Goal: Complete application form

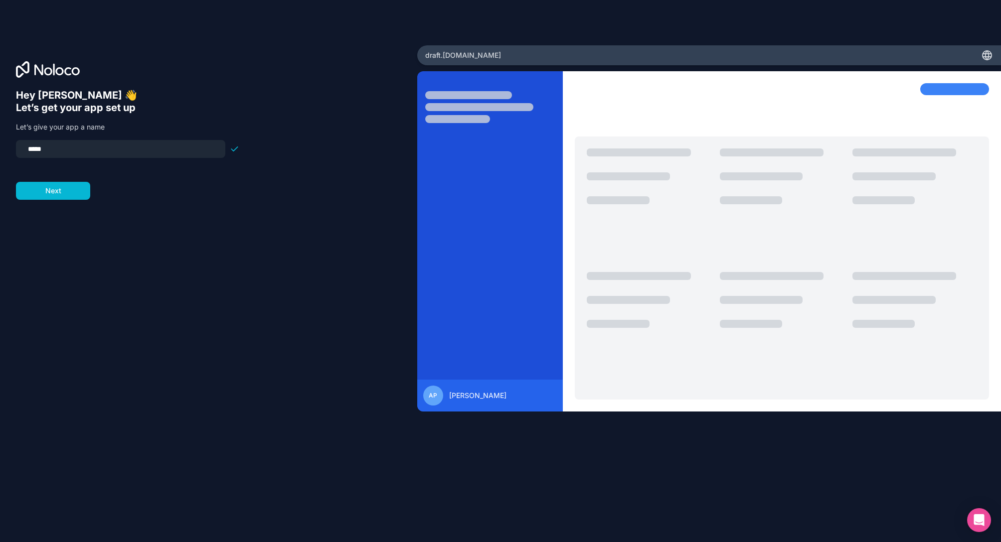
drag, startPoint x: 53, startPoint y: 152, endPoint x: 11, endPoint y: 154, distance: 41.4
click at [12, 154] on div "Hey [PERSON_NAME] 👋 Let’s get your app set up Let’s give your app a name ***** …" at bounding box center [208, 271] width 417 height 452
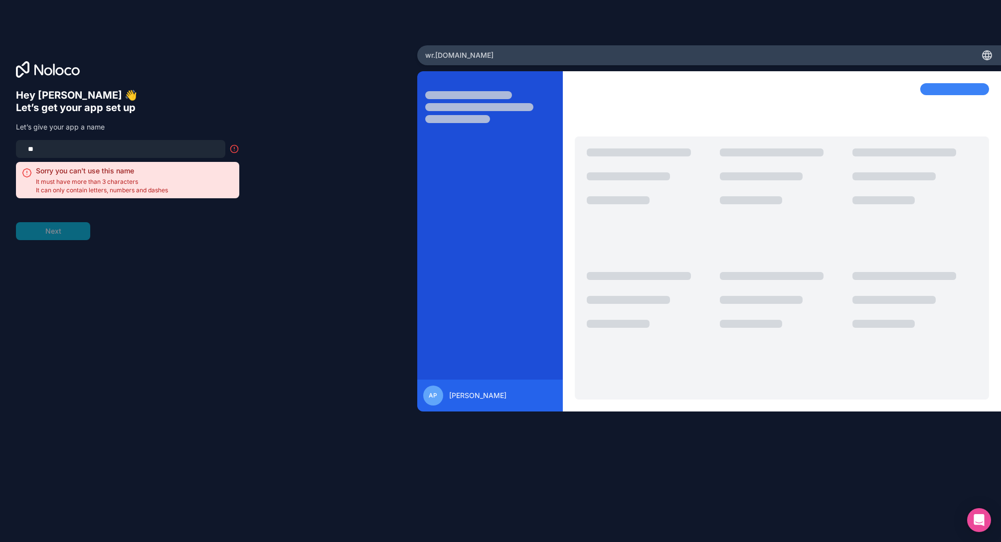
type input "*"
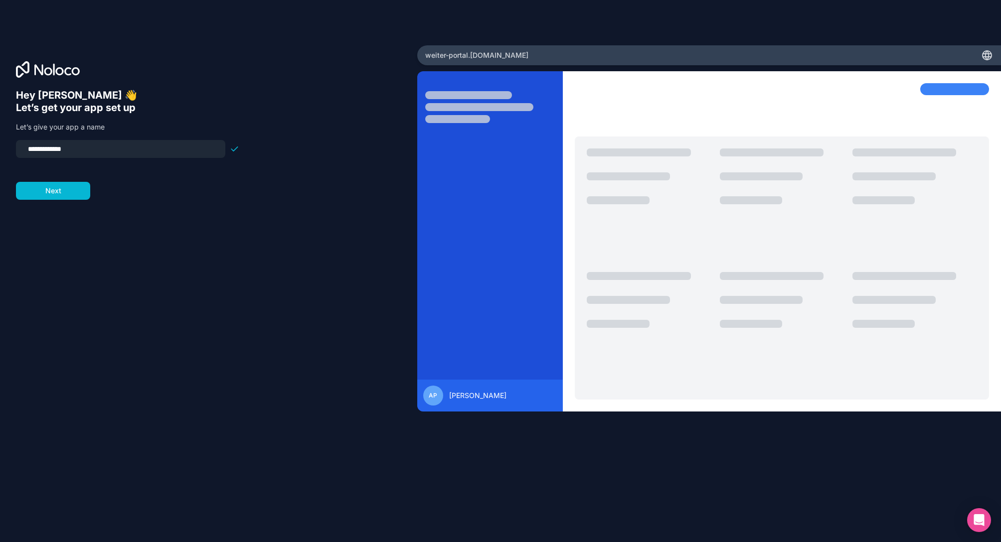
click at [37, 155] on input "**********" at bounding box center [120, 149] width 197 height 14
click at [38, 150] on input "**********" at bounding box center [120, 149] width 197 height 14
type input "**********"
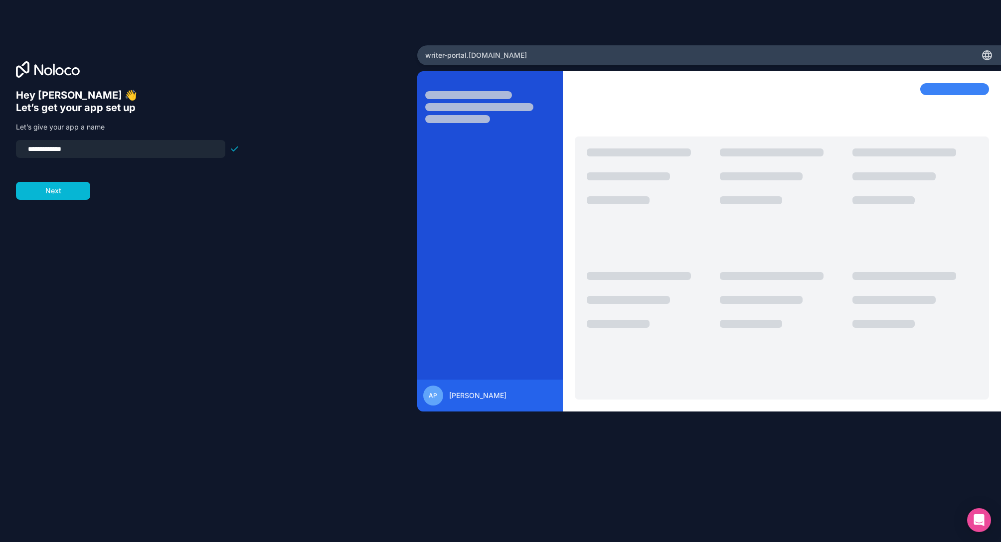
click at [54, 164] on div at bounding box center [127, 164] width 223 height 12
click at [51, 191] on button "Next" at bounding box center [53, 191] width 74 height 18
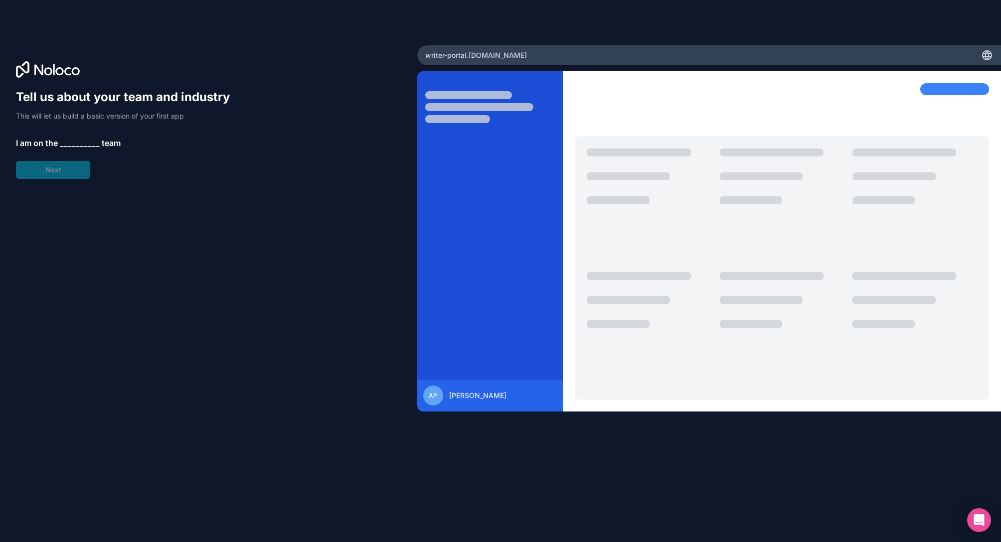
click at [69, 141] on span "__________" at bounding box center [80, 143] width 40 height 12
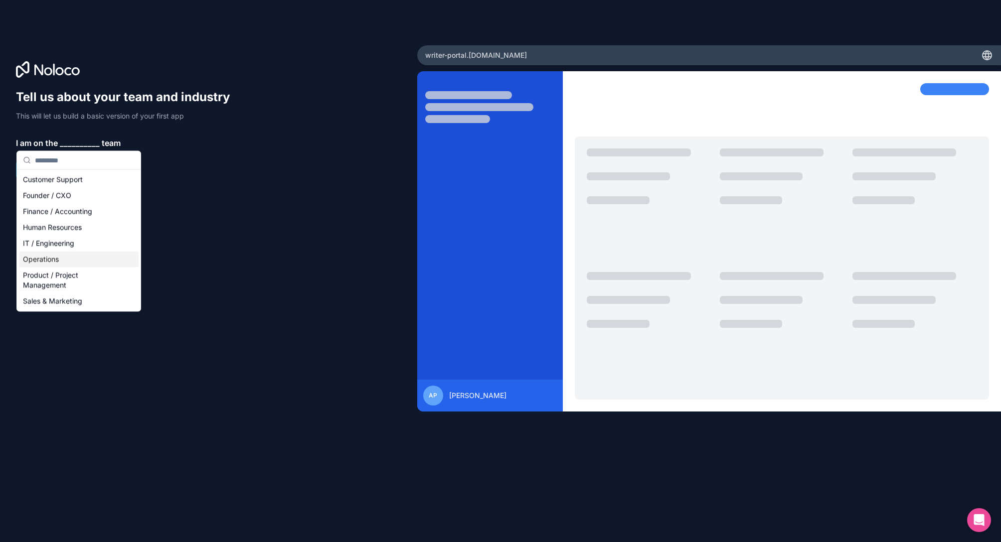
click at [52, 259] on div "Operations" at bounding box center [79, 260] width 120 height 16
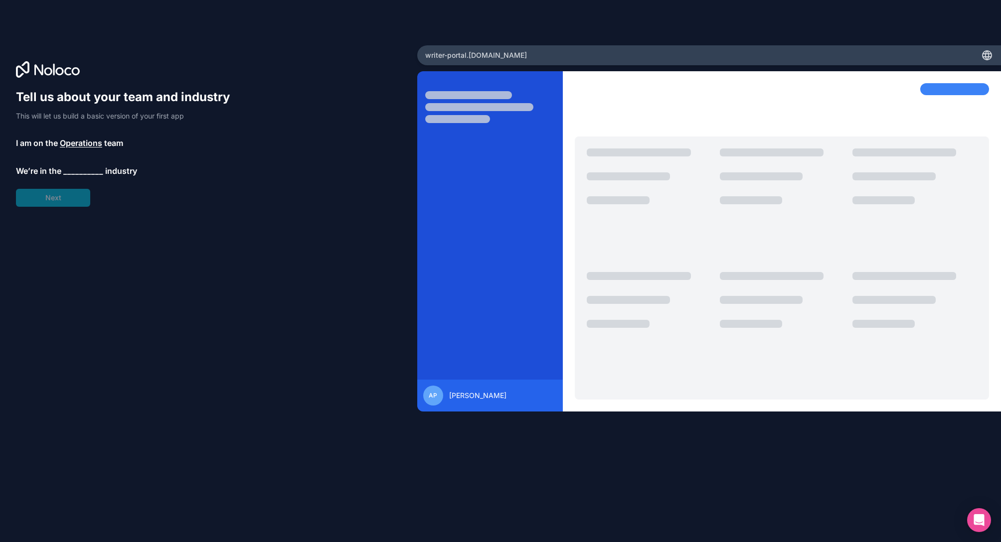
click at [71, 170] on span "__________" at bounding box center [83, 171] width 40 height 12
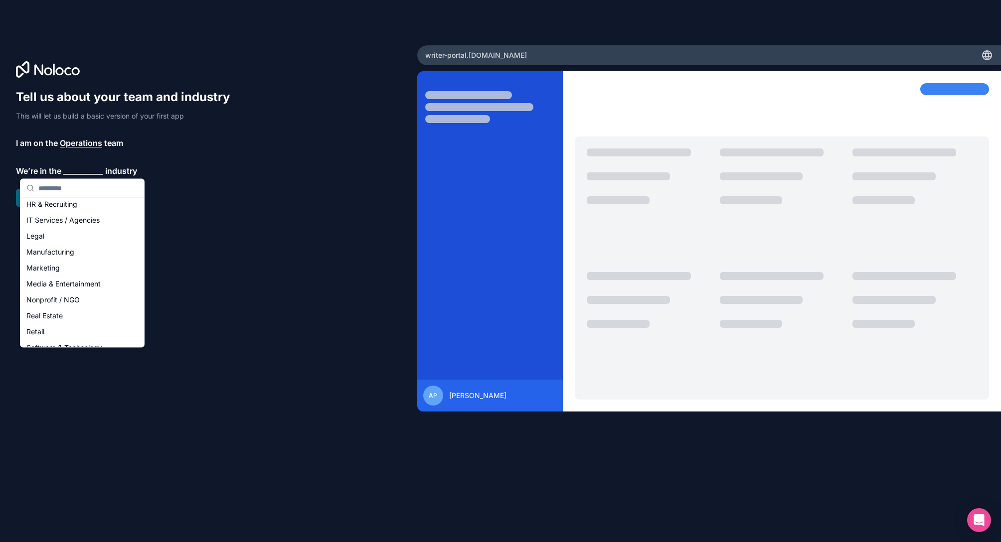
scroll to position [100, 0]
click at [84, 268] on div "Marketing" at bounding box center [82, 267] width 120 height 16
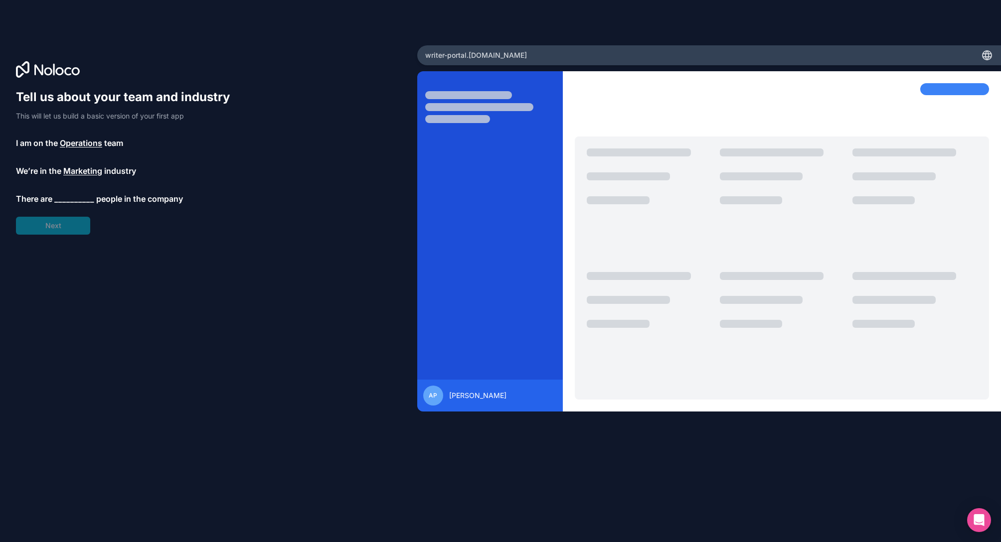
click at [67, 196] on span "__________" at bounding box center [74, 199] width 40 height 12
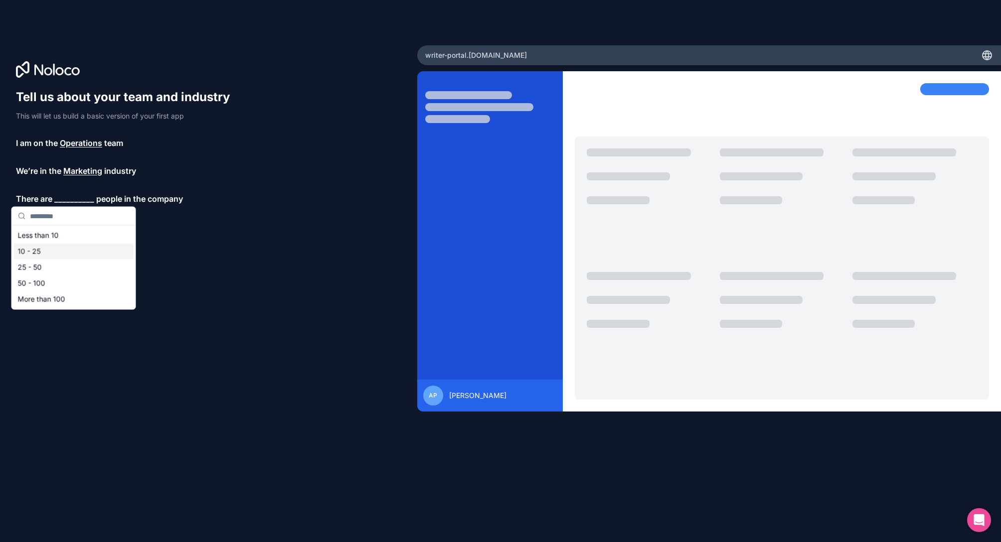
click at [60, 248] on div "10 - 25" at bounding box center [74, 252] width 120 height 16
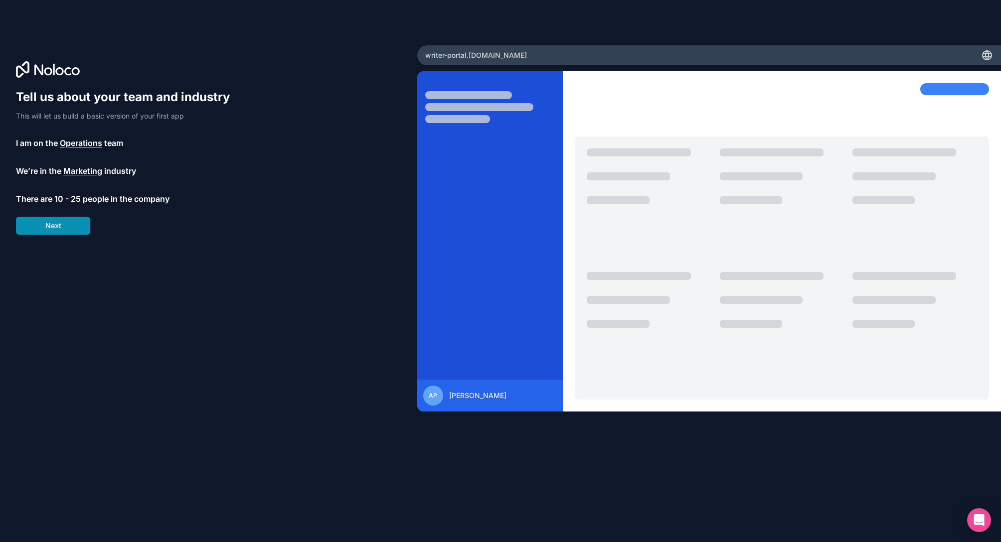
click at [41, 227] on button "Next" at bounding box center [53, 226] width 74 height 18
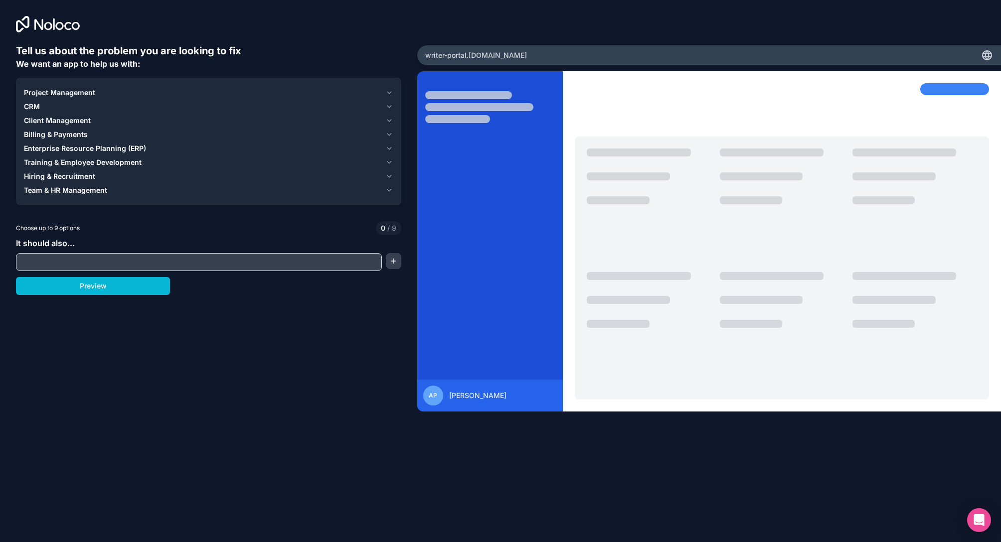
click at [64, 120] on span "Client Management" at bounding box center [57, 121] width 67 height 10
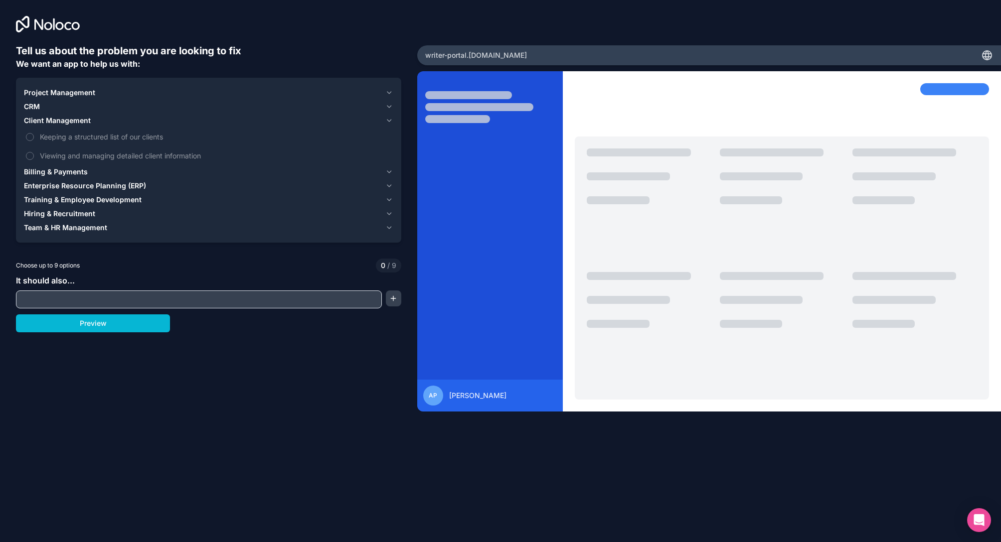
click at [69, 186] on span "Enterprise Resource Planning (ERP)" at bounding box center [85, 186] width 122 height 10
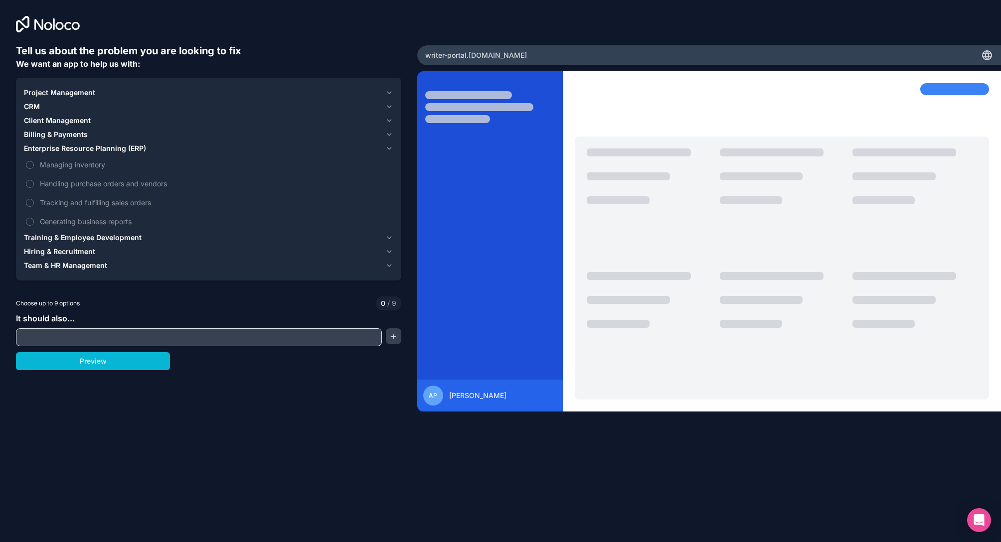
click at [59, 118] on span "Client Management" at bounding box center [57, 121] width 67 height 10
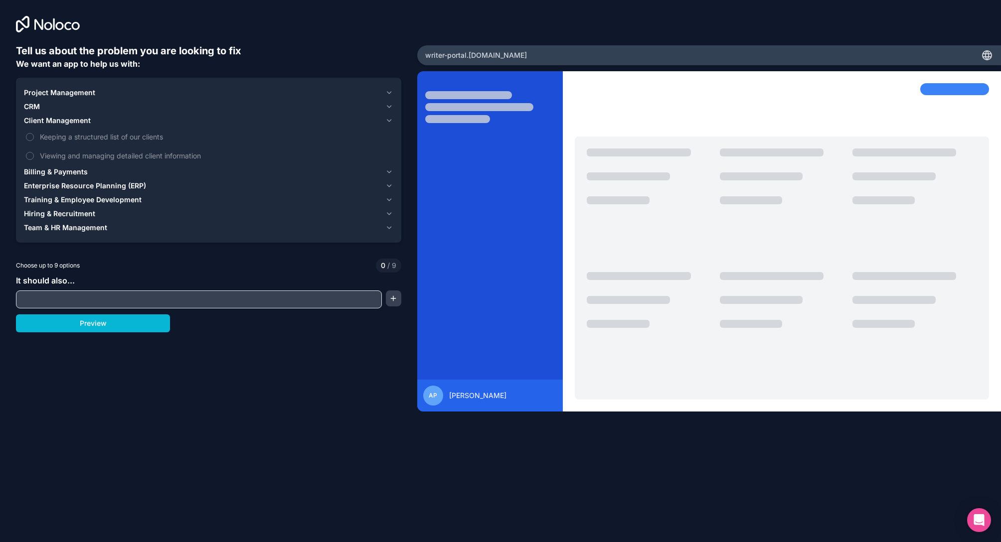
click at [58, 90] on span "Project Management" at bounding box center [59, 93] width 71 height 10
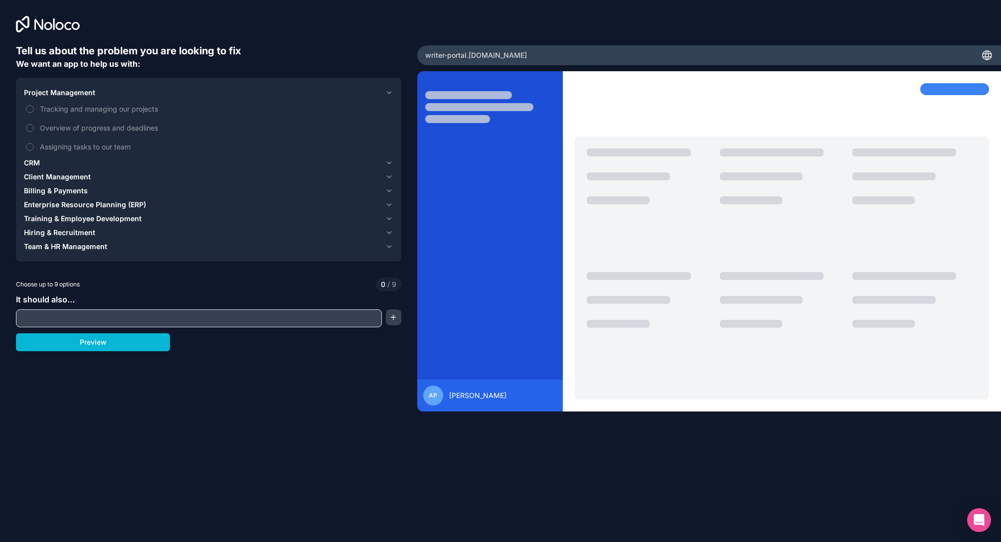
click at [67, 176] on span "Client Management" at bounding box center [57, 177] width 67 height 10
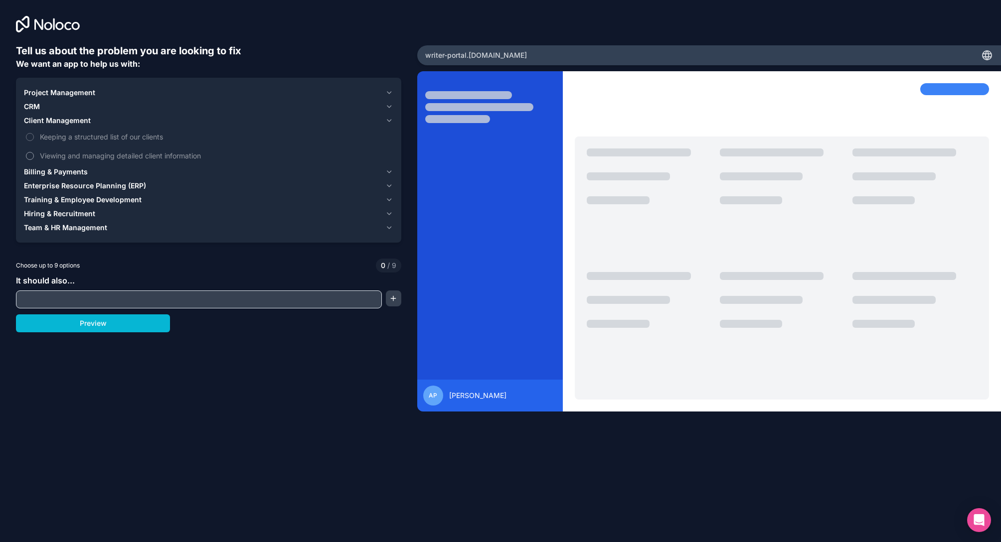
click at [189, 156] on span "Viewing and managing detailed client information" at bounding box center [215, 156] width 351 height 10
click at [34, 156] on button "Viewing and managing detailed client information" at bounding box center [30, 156] width 8 height 8
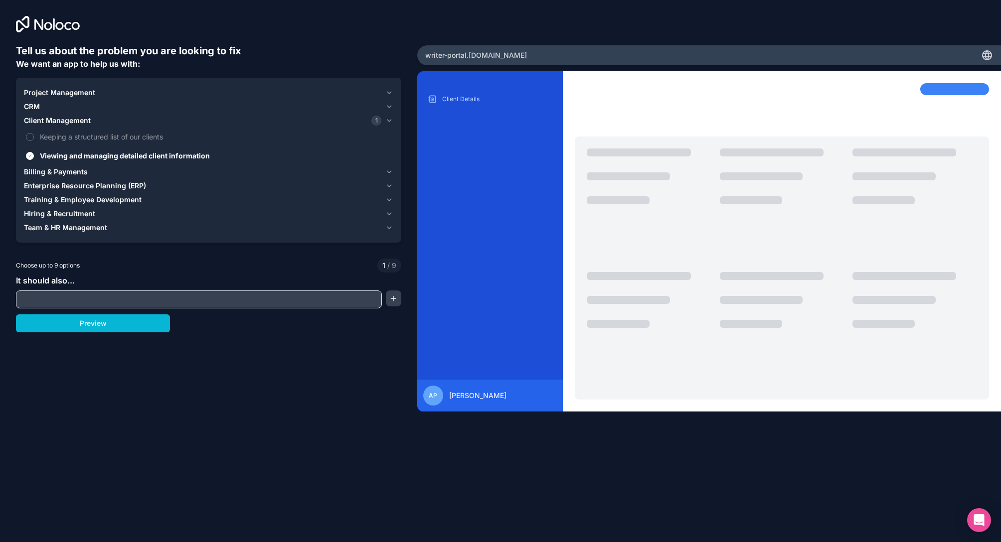
click at [62, 197] on span "Training & Employee Development" at bounding box center [83, 200] width 118 height 10
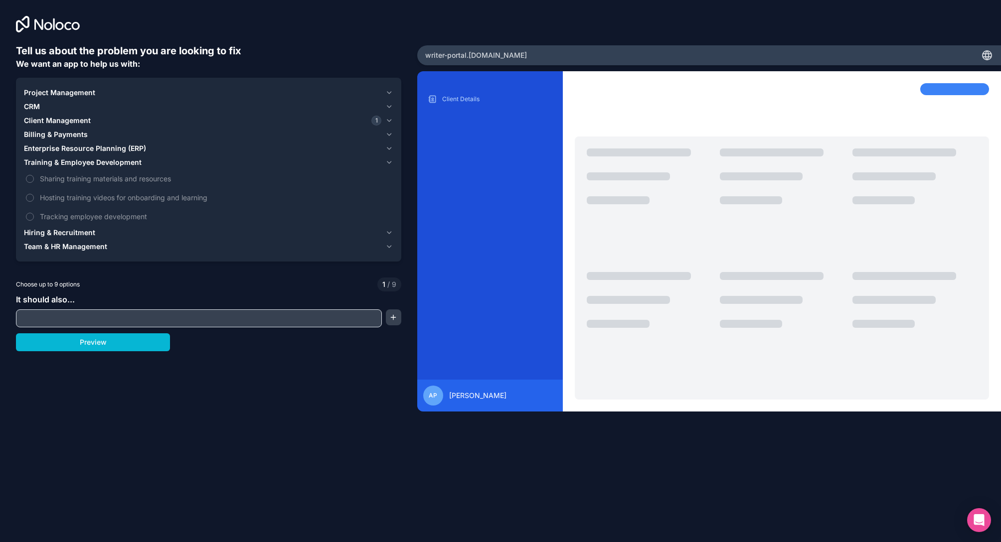
click at [62, 234] on span "Hiring & Recruitment" at bounding box center [59, 233] width 71 height 10
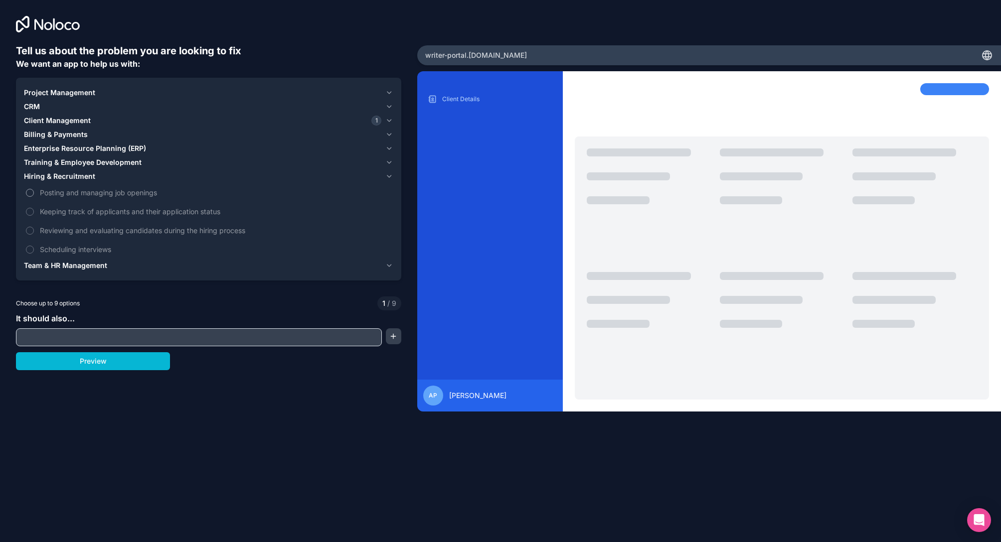
click at [85, 196] on span "Posting and managing job openings" at bounding box center [215, 192] width 351 height 10
click at [34, 196] on button "Posting and managing job openings" at bounding box center [30, 193] width 8 height 8
click at [75, 94] on span "Project Management" at bounding box center [59, 93] width 71 height 10
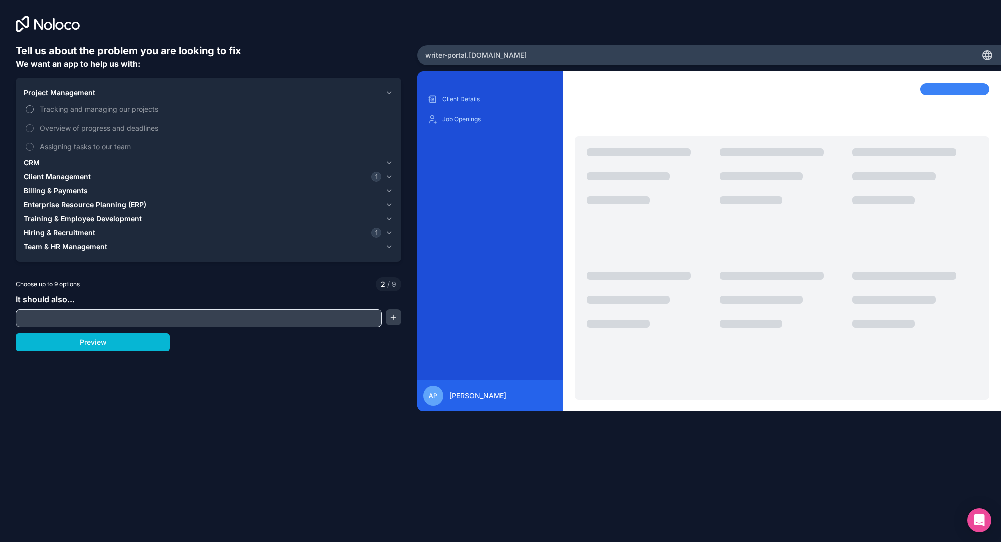
click at [79, 109] on span "Tracking and managing our projects" at bounding box center [215, 109] width 351 height 10
click at [34, 109] on button "Tracking and managing our projects" at bounding box center [30, 109] width 8 height 8
click at [79, 129] on span "Overview of progress and deadlines" at bounding box center [215, 128] width 351 height 10
click at [34, 129] on button "Overview of progress and deadlines" at bounding box center [30, 128] width 8 height 8
click at [81, 150] on span "Assigning tasks to our team" at bounding box center [215, 147] width 351 height 10
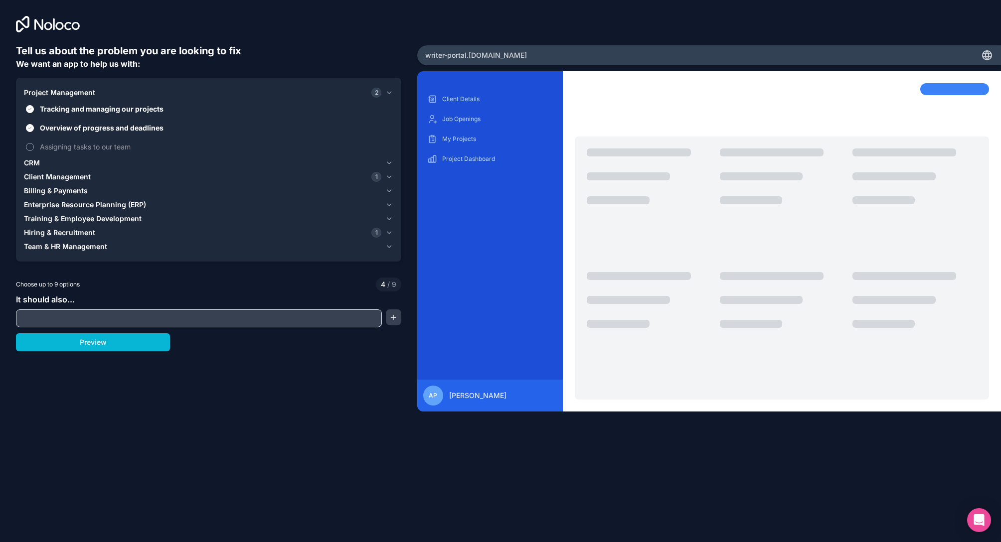
click at [34, 150] on button "Assigning tasks to our team" at bounding box center [30, 147] width 8 height 8
click at [58, 179] on span "Client Management" at bounding box center [57, 177] width 67 height 10
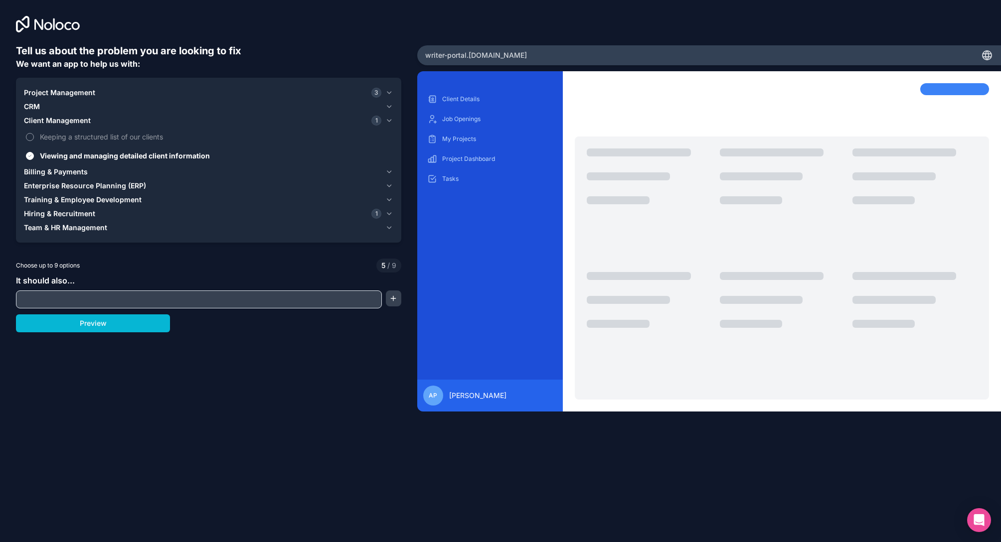
click at [75, 136] on span "Keeping a structured list of our clients" at bounding box center [215, 137] width 351 height 10
click at [34, 136] on button "Keeping a structured list of our clients" at bounding box center [30, 137] width 8 height 8
click at [63, 201] on span "Training & Employee Development" at bounding box center [83, 200] width 118 height 10
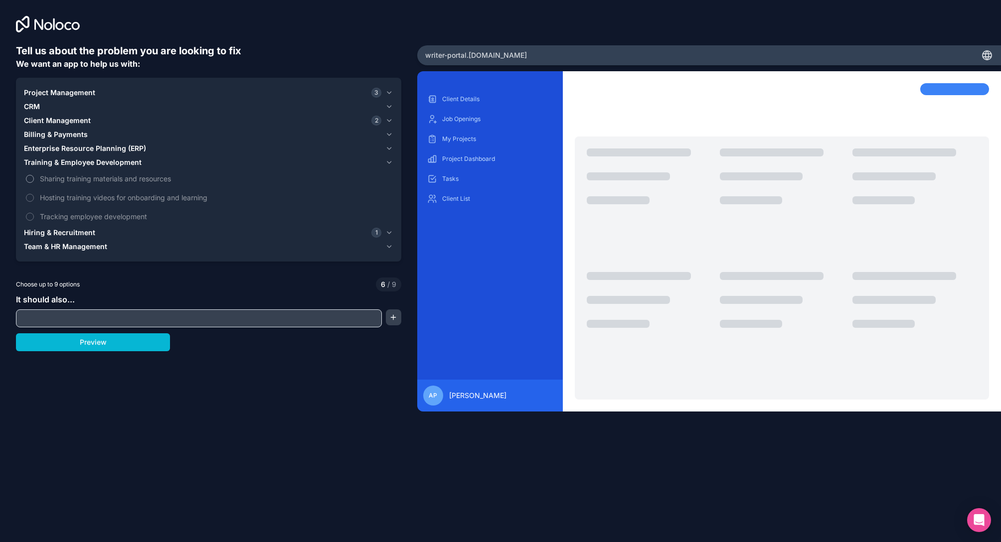
click at [69, 180] on span "Sharing training materials and resources" at bounding box center [215, 178] width 351 height 10
click at [34, 180] on button "Sharing training materials and resources" at bounding box center [30, 179] width 8 height 8
click at [69, 180] on span "Sharing training materials and resources" at bounding box center [215, 178] width 351 height 10
click at [34, 180] on button "Sharing training materials and resources" at bounding box center [30, 179] width 8 height 8
click at [68, 195] on span "Hosting training videos for onboarding and learning" at bounding box center [215, 197] width 351 height 10
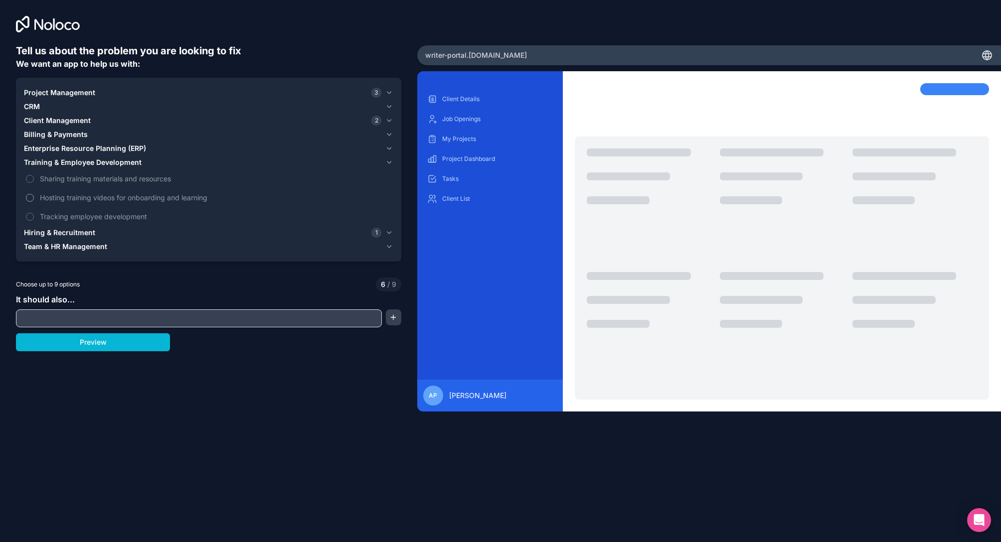
click at [34, 195] on button "Hosting training videos for onboarding and learning" at bounding box center [30, 198] width 8 height 8
click at [70, 180] on span "Sharing training materials and resources" at bounding box center [215, 178] width 351 height 10
click at [34, 180] on button "Sharing training materials and resources" at bounding box center [30, 179] width 8 height 8
click at [77, 233] on span "Hiring & Recruitment" at bounding box center [59, 233] width 71 height 10
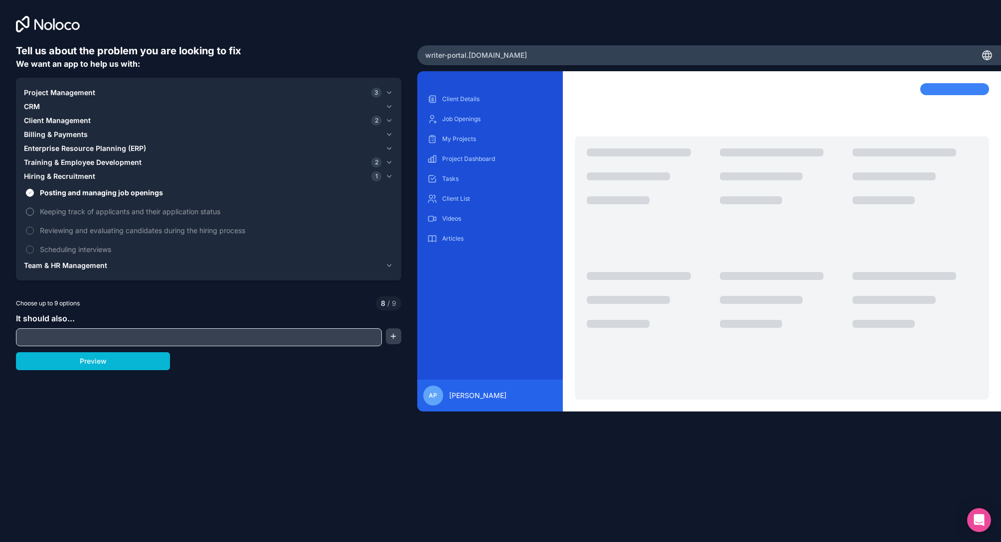
click at [83, 210] on span "Keeping track of applicants and their application status" at bounding box center [215, 211] width 351 height 10
click at [34, 210] on button "Keeping track of applicants and their application status" at bounding box center [30, 212] width 8 height 8
click at [82, 229] on span "Reviewing and evaluating candidates during the hiring process" at bounding box center [215, 230] width 351 height 10
click at [201, 232] on span "Reviewing and evaluating candidates during the hiring process" at bounding box center [215, 230] width 351 height 10
click at [165, 339] on input "text" at bounding box center [198, 337] width 361 height 14
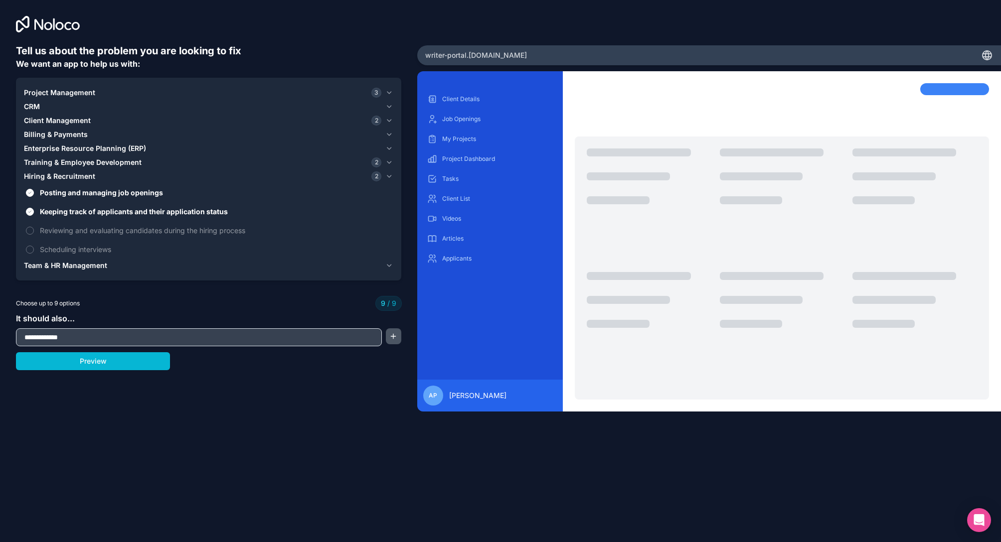
type input "**********"
click at [392, 338] on button "button" at bounding box center [393, 336] width 15 height 16
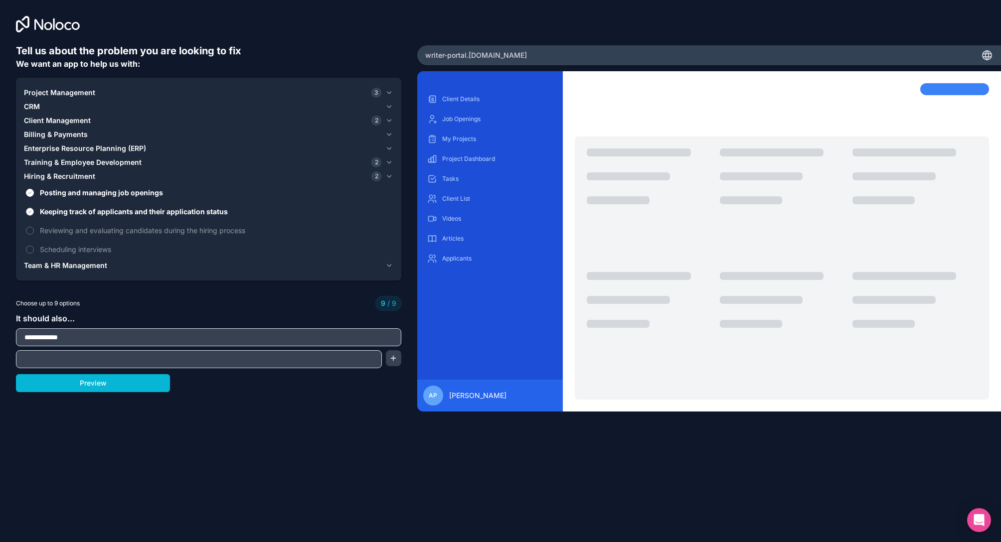
click at [76, 213] on span "Keeping track of applicants and their application status" at bounding box center [215, 211] width 351 height 10
click at [34, 213] on button "Keeping track of applicants and their application status" at bounding box center [30, 212] width 8 height 8
click at [77, 211] on span "Keeping track of applicants and their application status" at bounding box center [215, 211] width 351 height 10
click at [34, 211] on button "Keeping track of applicants and their application status" at bounding box center [30, 212] width 8 height 8
click at [77, 211] on span "Keeping track of applicants and their application status" at bounding box center [215, 211] width 351 height 10
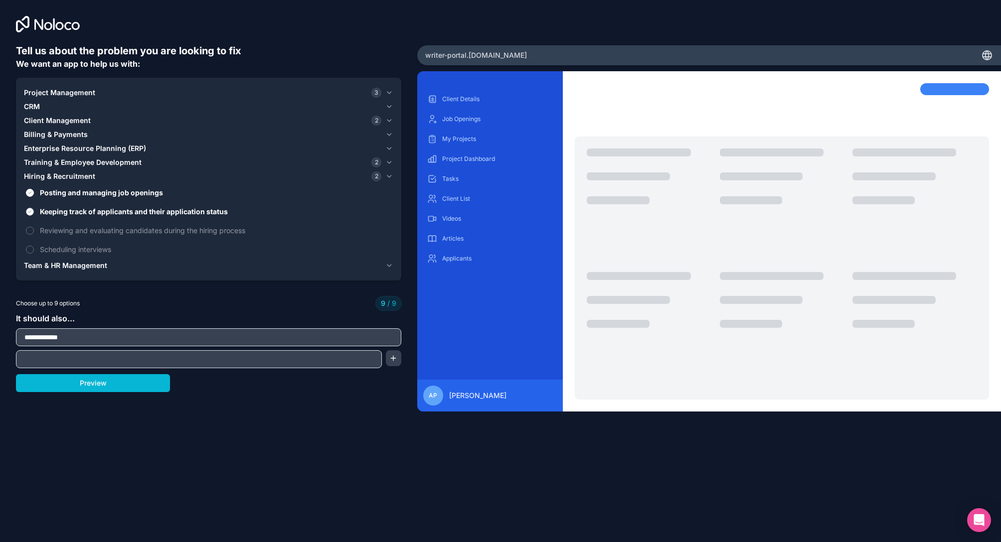
click at [34, 211] on button "Keeping track of applicants and their application status" at bounding box center [30, 212] width 8 height 8
click at [77, 211] on span "Keeping track of applicants and their application status" at bounding box center [215, 211] width 351 height 10
click at [34, 211] on button "Keeping track of applicants and their application status" at bounding box center [30, 212] width 8 height 8
click at [51, 361] on input "text" at bounding box center [198, 359] width 361 height 14
type input "**********"
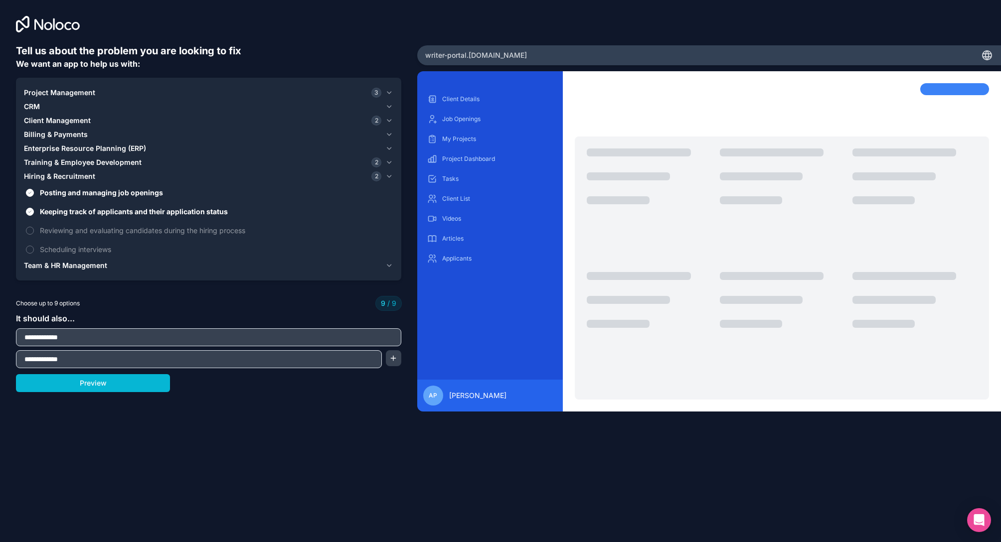
drag, startPoint x: 55, startPoint y: 417, endPoint x: 87, endPoint y: 401, distance: 35.2
click at [61, 416] on div "**********" at bounding box center [208, 240] width 385 height 392
click at [90, 388] on button "Preview" at bounding box center [93, 383] width 154 height 18
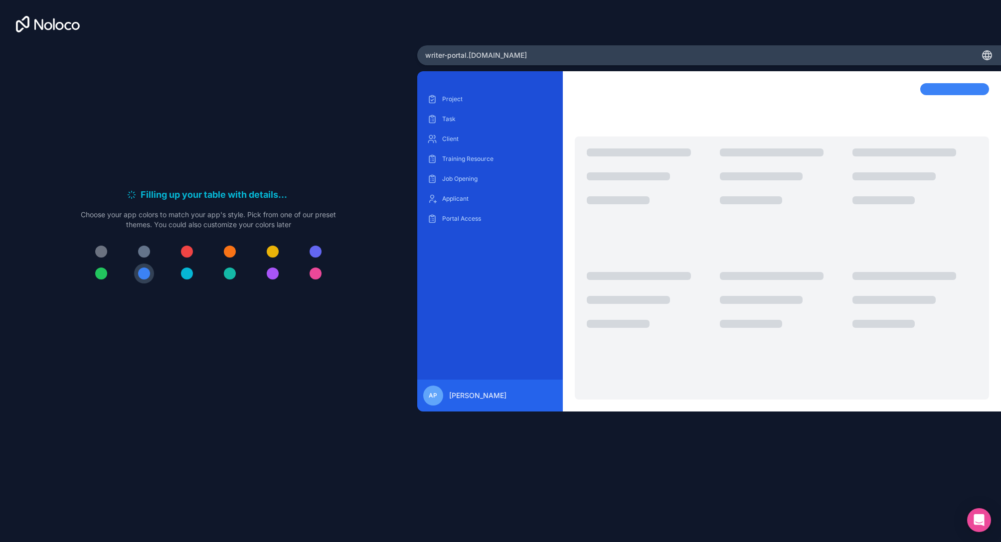
click at [276, 279] on div at bounding box center [273, 274] width 12 height 12
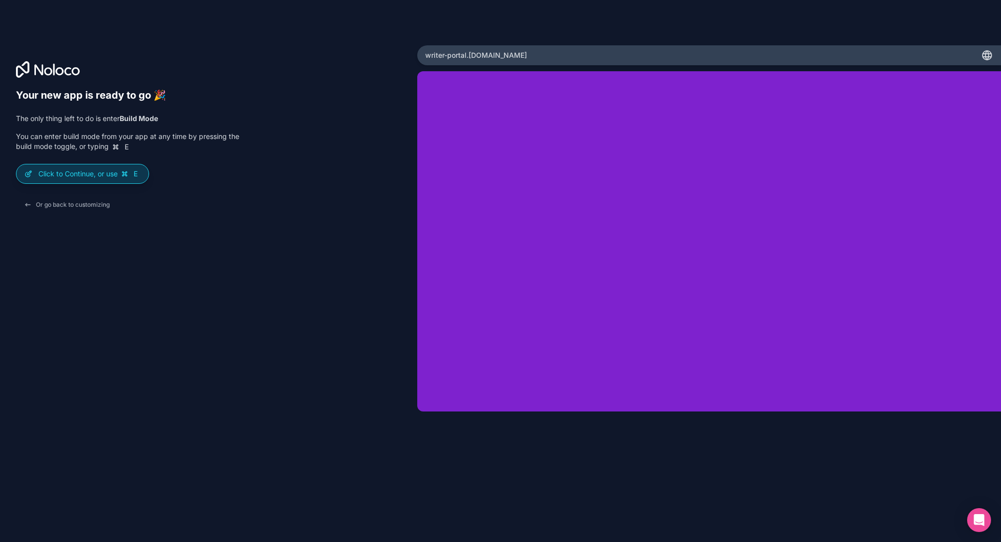
click at [70, 172] on p "Click to Continue, or use E" at bounding box center [89, 174] width 102 height 10
